Goal: Transaction & Acquisition: Purchase product/service

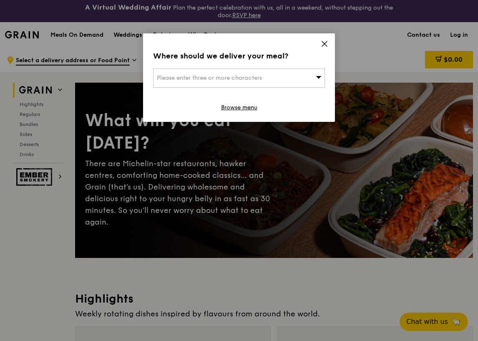
click at [325, 45] on icon at bounding box center [324, 43] width 5 height 5
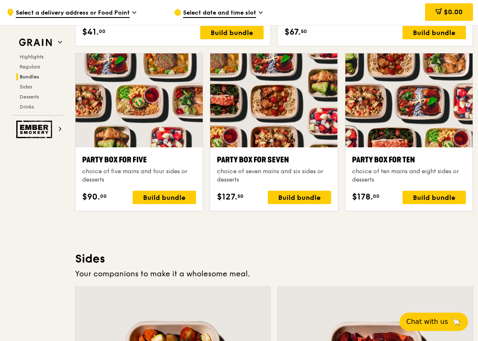
scroll to position [1503, 0]
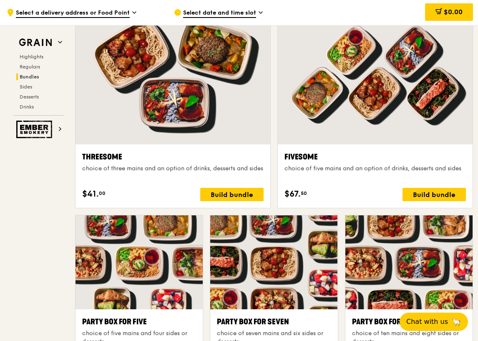
click at [252, 15] on span "Select date and time slot" at bounding box center [219, 13] width 73 height 9
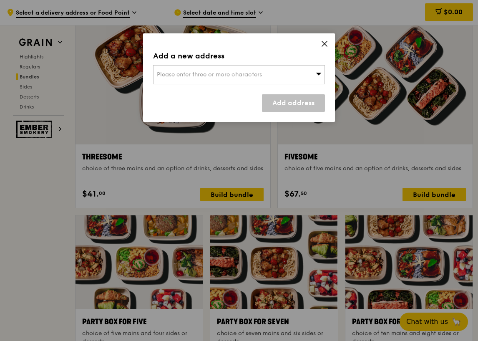
click at [327, 42] on icon at bounding box center [325, 44] width 8 height 8
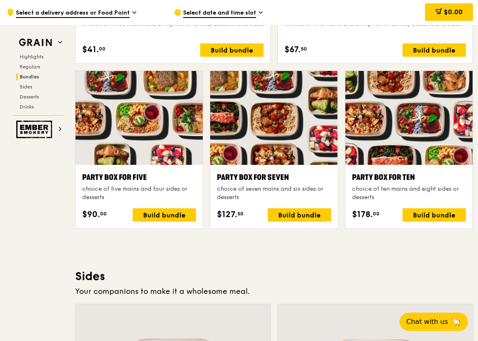
scroll to position [1587, 0]
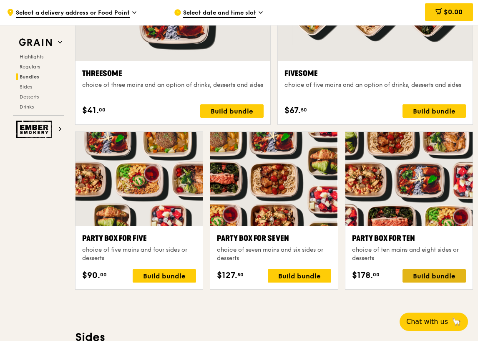
click at [432, 277] on div "Build bundle" at bounding box center [434, 275] width 63 height 13
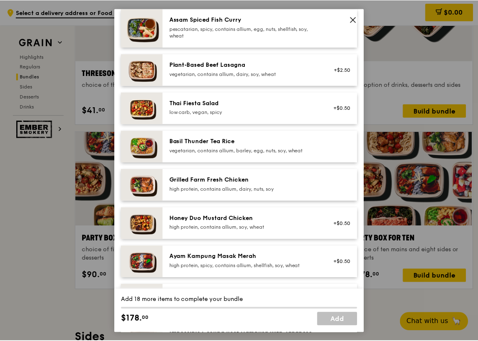
scroll to position [83, 0]
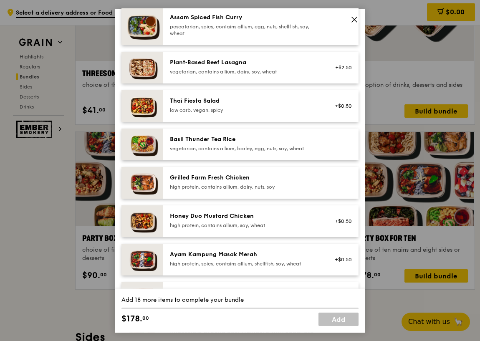
click at [318, 186] on div "Grilled Farm Fresh Chicken high protein, contains allium, dairy, nuts, soy" at bounding box center [245, 182] width 160 height 18
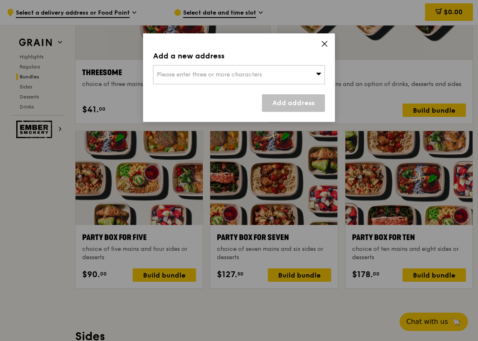
click at [257, 78] on div "Please enter three or more characters" at bounding box center [239, 74] width 172 height 19
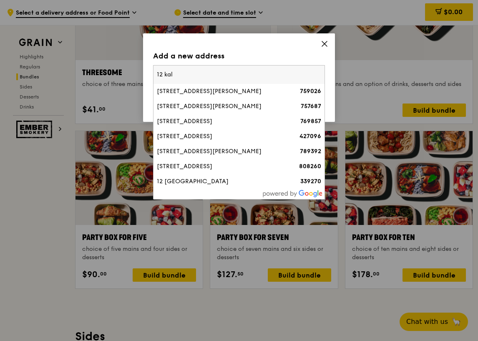
type input "12 kall"
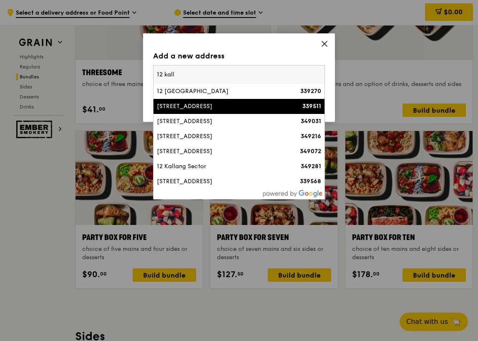
click at [226, 106] on div "[STREET_ADDRESS]" at bounding box center [218, 106] width 123 height 8
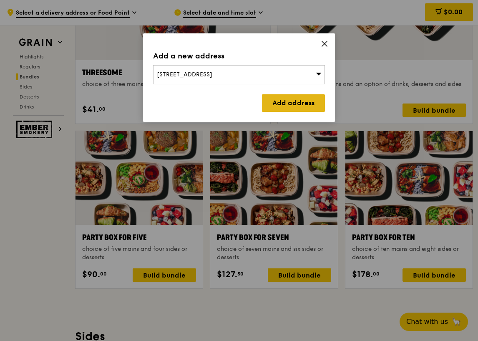
click at [310, 103] on link "Add address" at bounding box center [293, 103] width 63 height 18
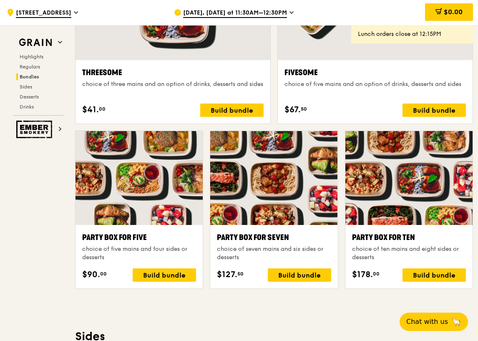
click at [253, 7] on div "[DATE], [DATE] at 11:30AM–12:30PM" at bounding box center [251, 12] width 154 height 25
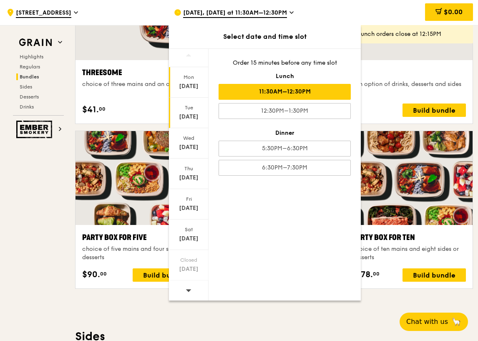
scroll to position [5, 0]
click at [186, 289] on icon at bounding box center [188, 289] width 5 height 3
click at [194, 83] on div "[DATE]" at bounding box center [188, 85] width 37 height 8
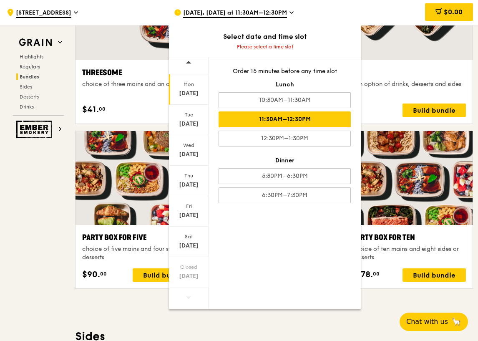
click at [305, 118] on div "11:30AM–12:30PM" at bounding box center [285, 119] width 132 height 16
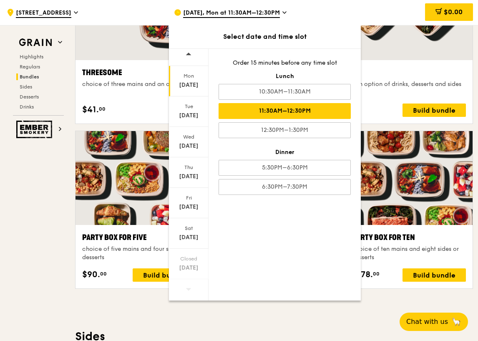
click at [282, 11] on icon at bounding box center [284, 13] width 4 height 8
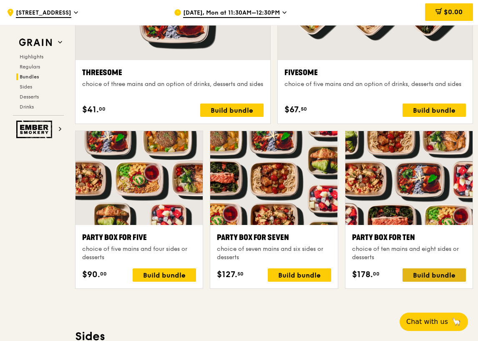
click at [433, 271] on div "Build bundle" at bounding box center [434, 274] width 63 height 13
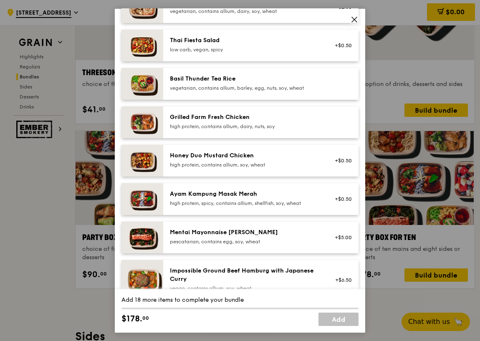
scroll to position [167, 0]
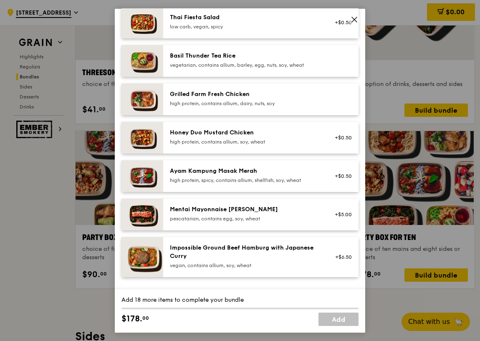
click at [250, 100] on div "high protein, contains allium, dairy, nuts, soy" at bounding box center [245, 103] width 150 height 7
click at [276, 209] on div "Mentai Mayonnaise [PERSON_NAME]" at bounding box center [245, 209] width 150 height 8
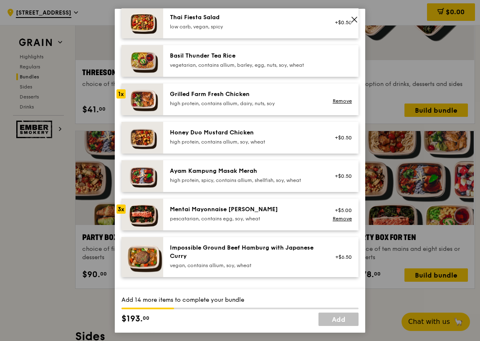
click at [276, 209] on div "Mentai Mayonnaise [PERSON_NAME]" at bounding box center [245, 209] width 150 height 8
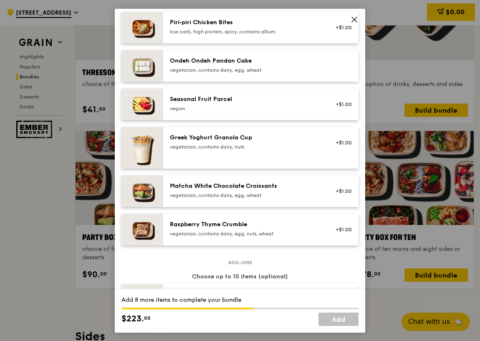
scroll to position [626, 0]
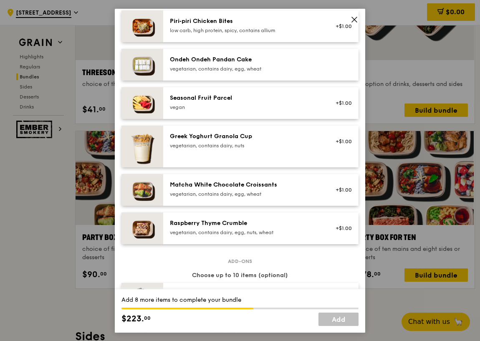
click at [287, 224] on div "Raspberry Thyme Crumble" at bounding box center [245, 223] width 150 height 8
click at [315, 141] on div "Greek Yoghurt Granola Cup vegetarian, contains dairy, nuts" at bounding box center [245, 141] width 160 height 18
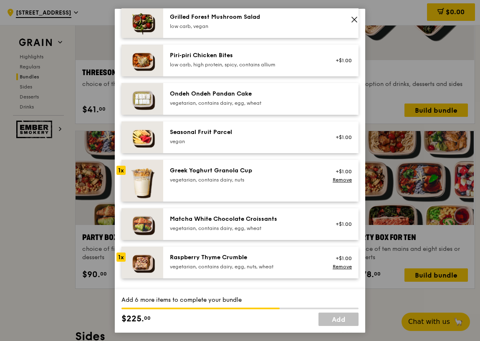
scroll to position [417, 0]
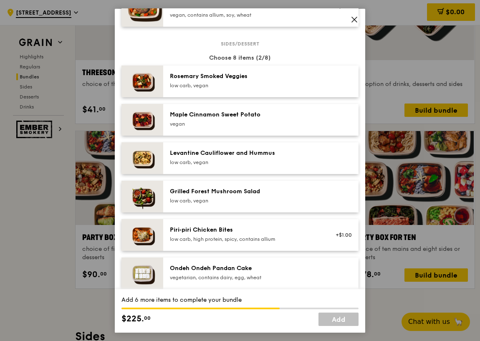
click at [310, 232] on div "Piri‑piri Chicken Bites" at bounding box center [245, 229] width 150 height 8
click at [258, 193] on div "Grilled Forest Mushroom Salad" at bounding box center [245, 191] width 150 height 8
click at [253, 114] on div "Maple Cinnamon Sweet Potato" at bounding box center [245, 114] width 150 height 8
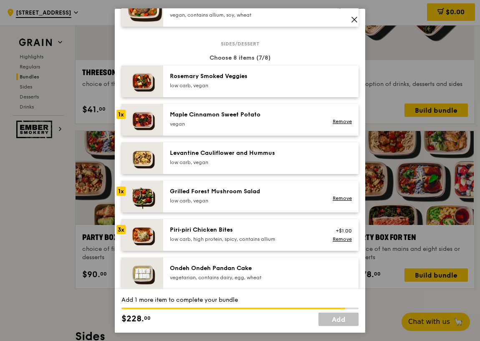
click at [257, 75] on div "Rosemary Smoked Veggies" at bounding box center [245, 76] width 150 height 8
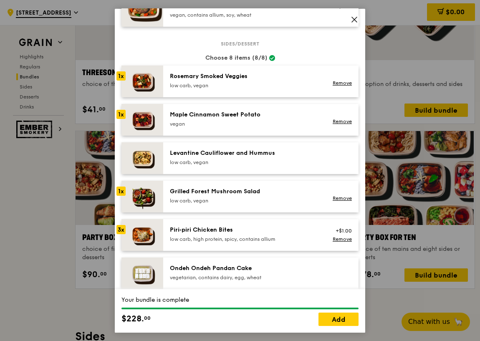
click at [242, 141] on div "Sides/dessert Choose 8 items (8/8) 1x [PERSON_NAME] Smoked Veggies low carb, ve…" at bounding box center [239, 256] width 237 height 426
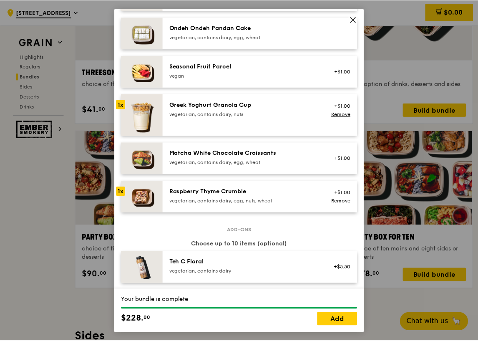
scroll to position [667, 0]
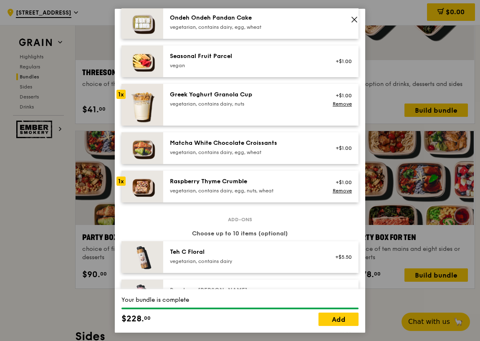
click at [352, 20] on icon at bounding box center [354, 19] width 8 height 8
click at [352, 21] on icon at bounding box center [354, 19] width 5 height 5
